Goal: Task Accomplishment & Management: Manage account settings

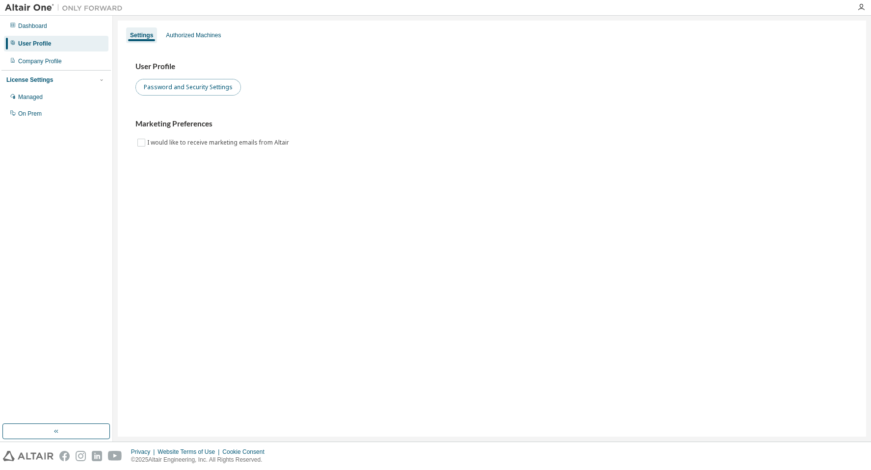
click at [203, 86] on button "Password and Security Settings" at bounding box center [187, 87] width 105 height 17
